Goal: Understand process/instructions

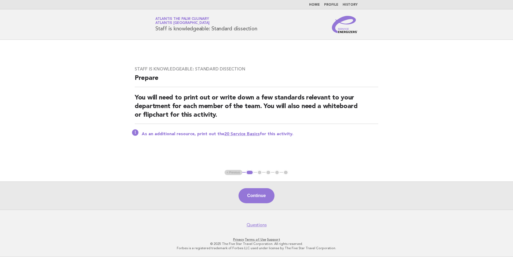
click at [318, 4] on link "Home" at bounding box center [314, 4] width 11 height 3
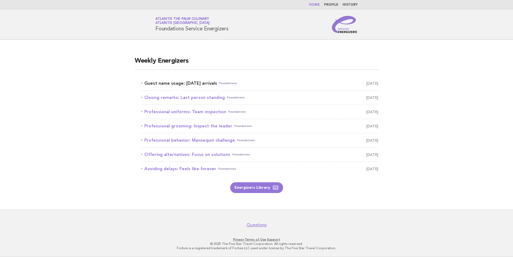
click at [188, 84] on link "Guest name usage: [DATE] arrivals Foundations [DATE]" at bounding box center [259, 83] width 237 height 8
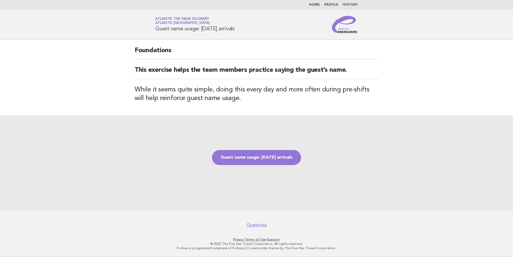
click at [257, 149] on div "Guest name usage: [DATE] arrivals" at bounding box center [256, 162] width 513 height 94
click at [257, 159] on link "Guest name usage: [DATE] arrivals" at bounding box center [256, 157] width 89 height 15
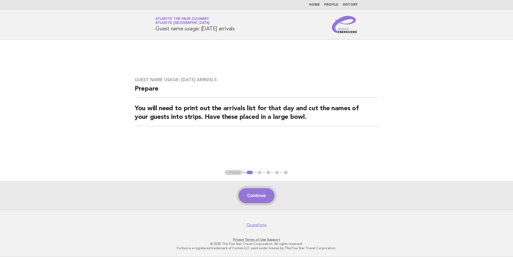
click at [239, 195] on button "Continue" at bounding box center [257, 195] width 36 height 15
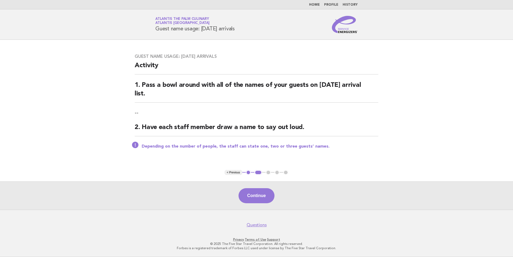
click at [270, 194] on button "Continue" at bounding box center [257, 195] width 36 height 15
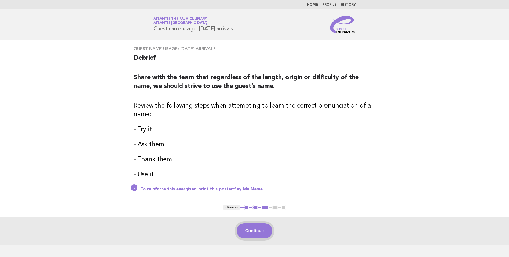
click at [260, 226] on button "Continue" at bounding box center [255, 230] width 36 height 15
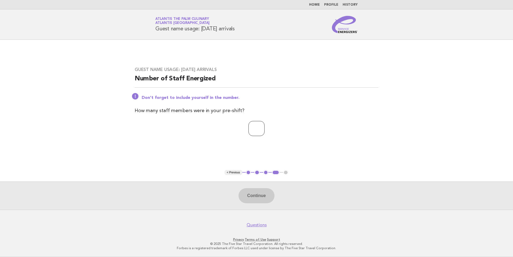
click at [256, 129] on input "number" at bounding box center [257, 128] width 16 height 15
type input "**"
click at [255, 186] on div "Continue" at bounding box center [256, 195] width 513 height 28
click at [259, 190] on button "Continue" at bounding box center [257, 195] width 36 height 15
